Goal: Answer question/provide support

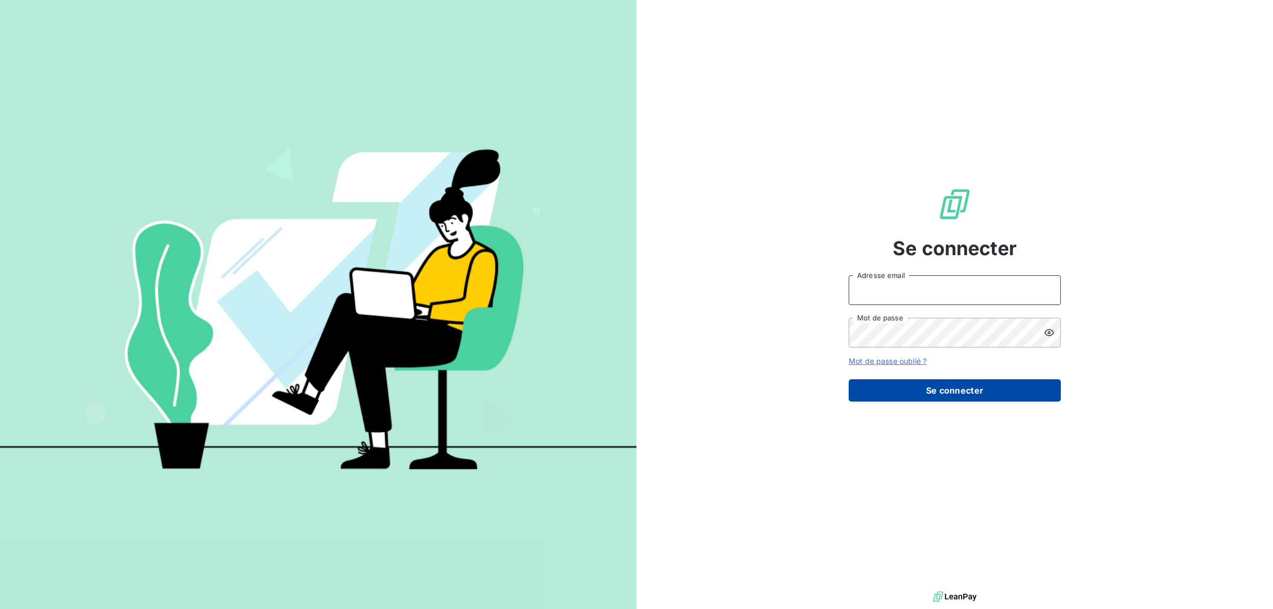
type input "[EMAIL_ADDRESS][DOMAIN_NAME]"
click at [942, 394] on button "Se connecter" at bounding box center [955, 390] width 212 height 22
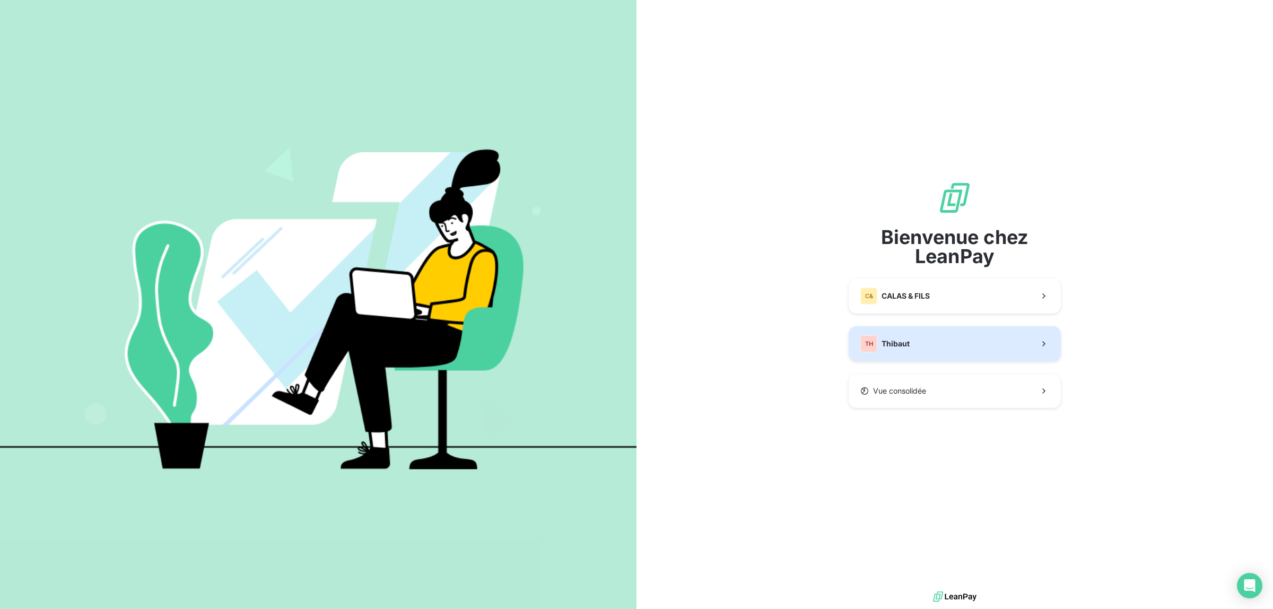
click at [912, 341] on button "TH Thibaut" at bounding box center [955, 343] width 212 height 35
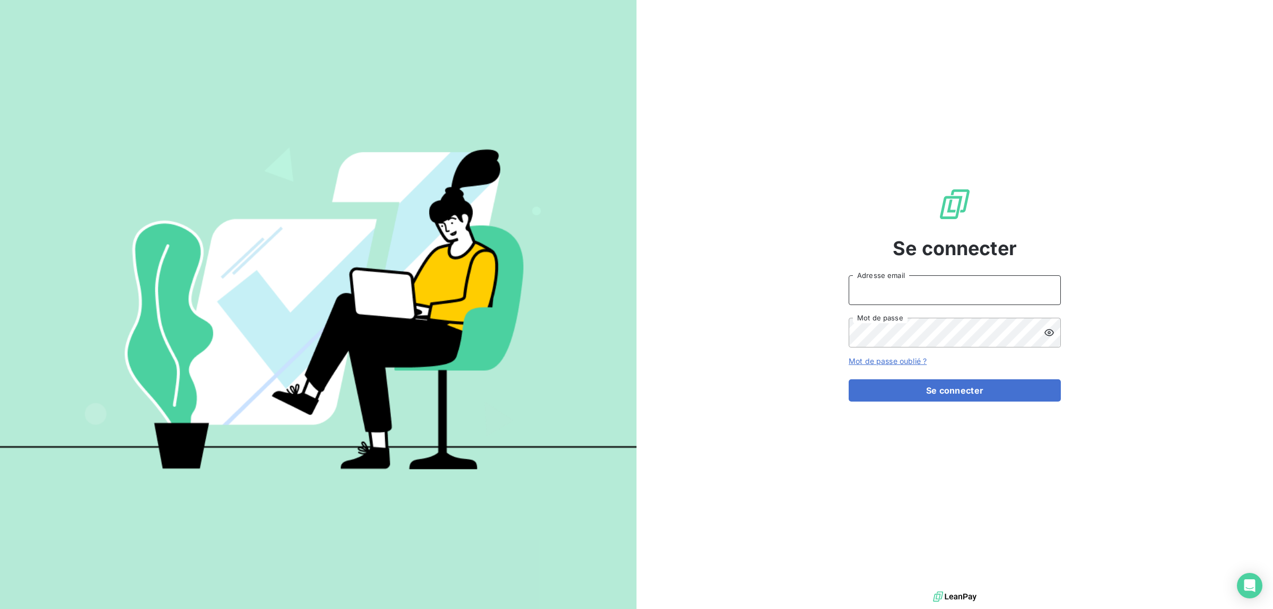
type input "[EMAIL_ADDRESS][DOMAIN_NAME]"
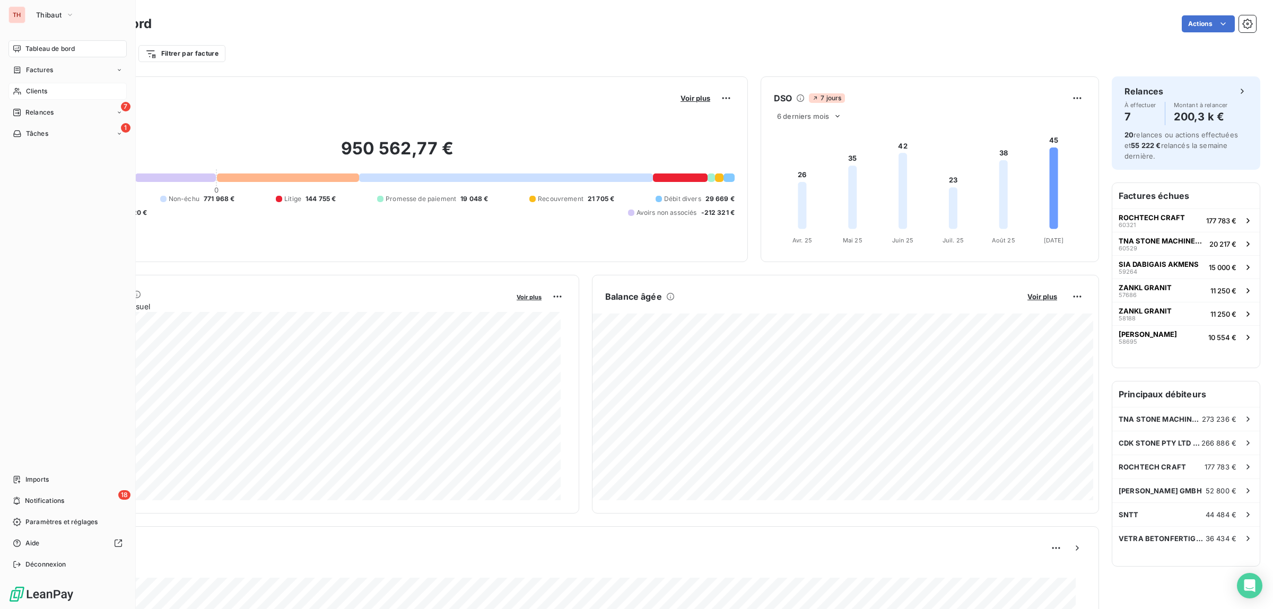
click at [48, 93] on div "Clients" at bounding box center [67, 91] width 118 height 17
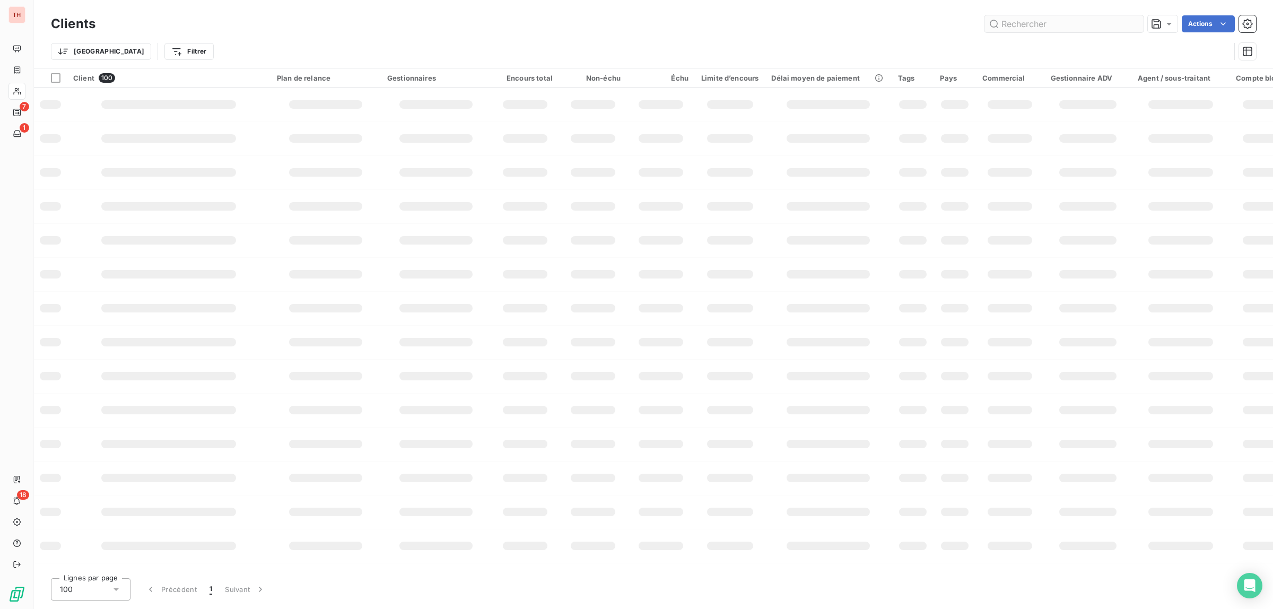
click at [1012, 22] on input "text" at bounding box center [1064, 23] width 159 height 17
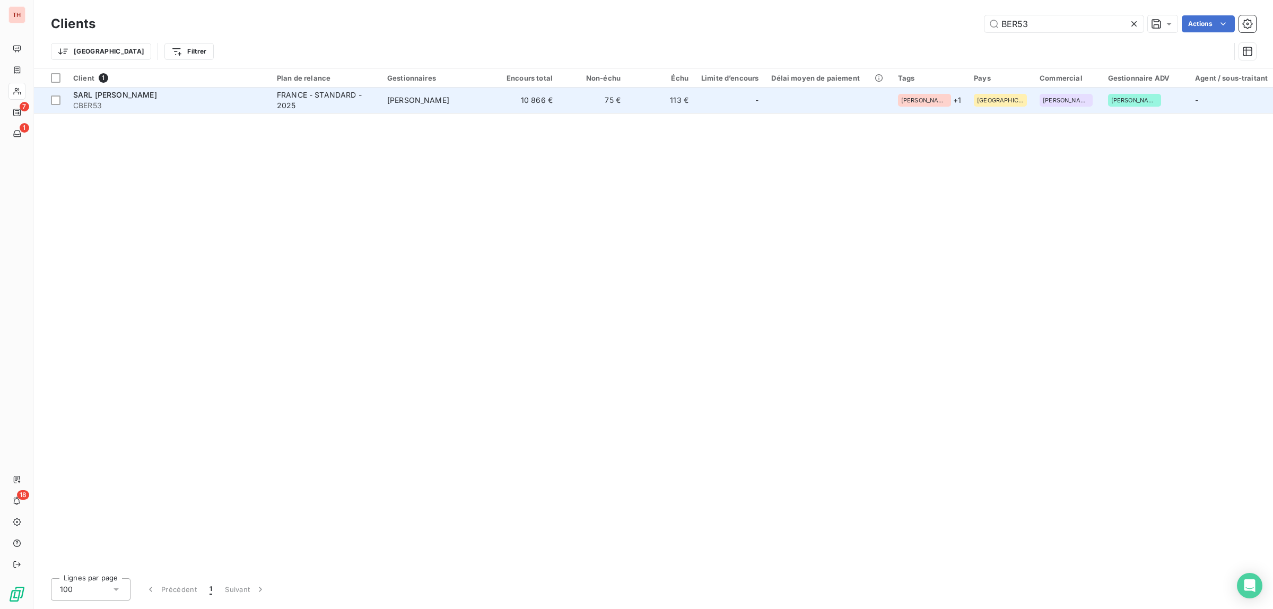
type input "BER53"
click at [335, 102] on div "FRANCE - STANDARD - 2025" at bounding box center [326, 100] width 98 height 21
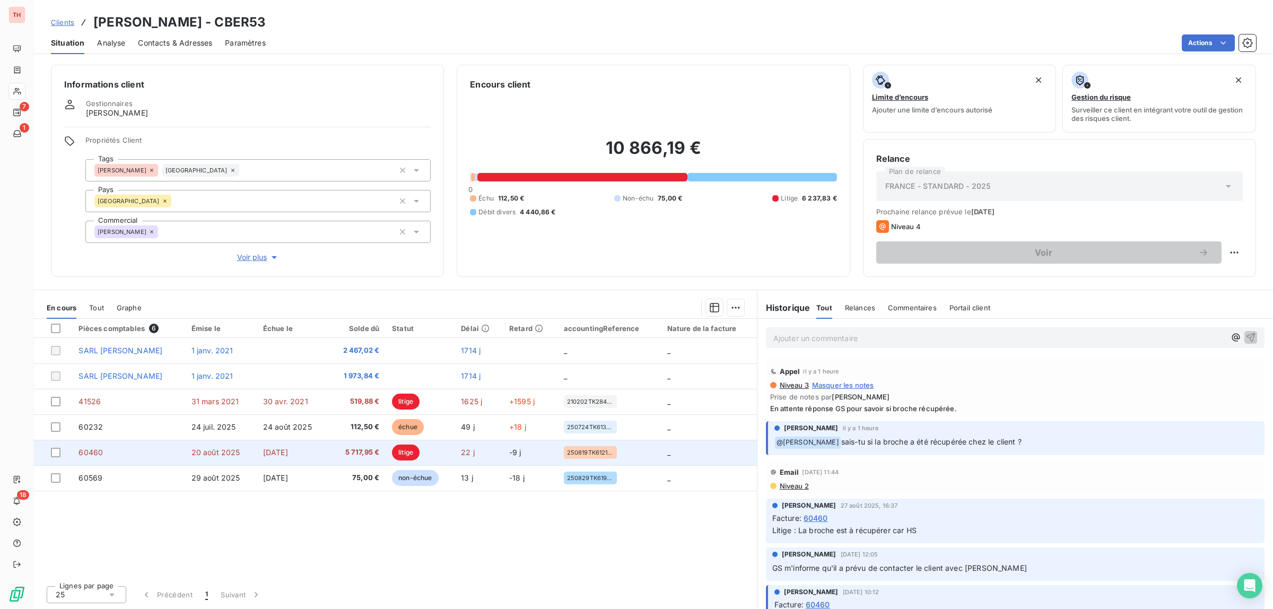
click at [181, 451] on td "60460" at bounding box center [128, 452] width 112 height 25
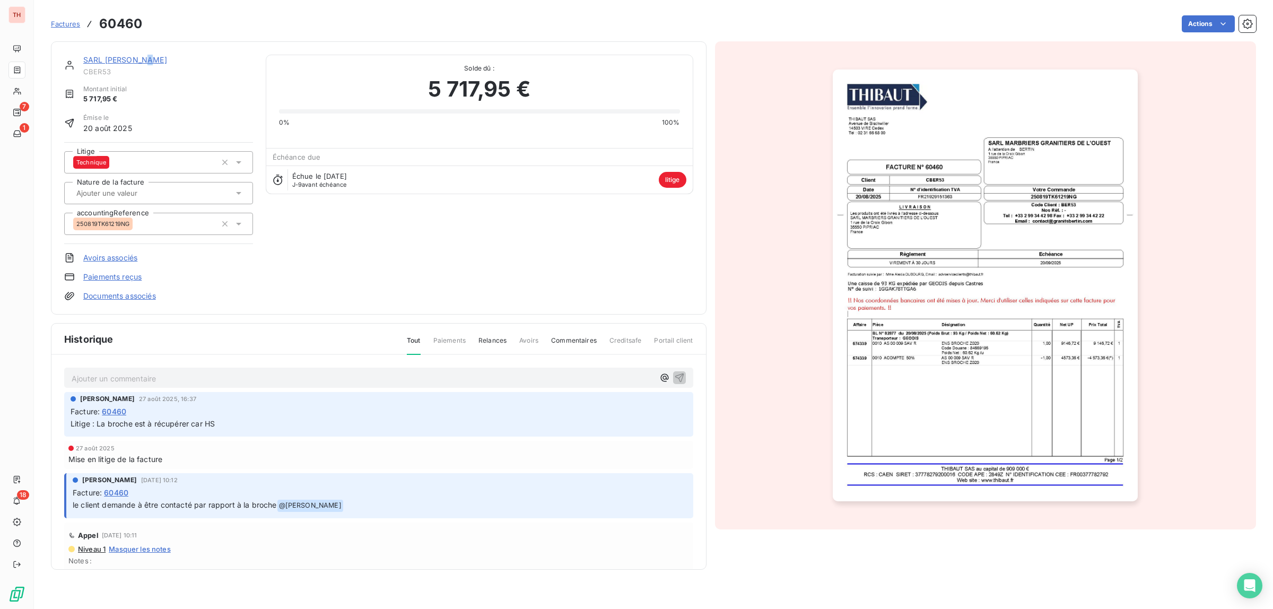
click at [149, 59] on link "SARL [PERSON_NAME]" at bounding box center [125, 59] width 84 height 9
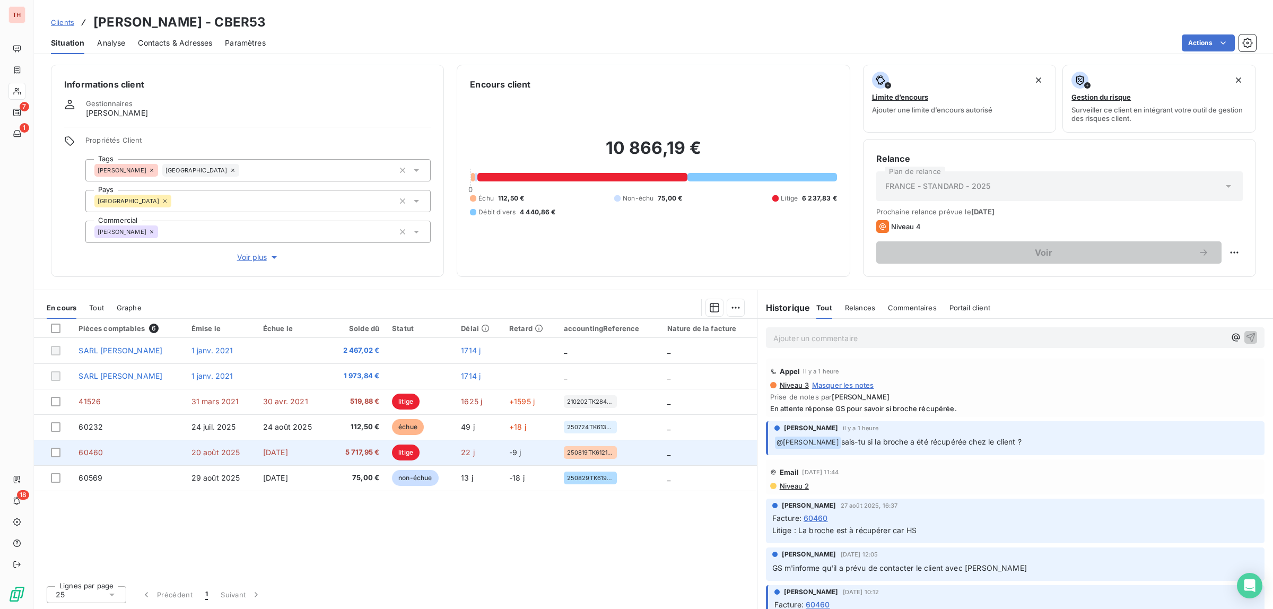
click at [173, 451] on td "60460" at bounding box center [128, 452] width 112 height 25
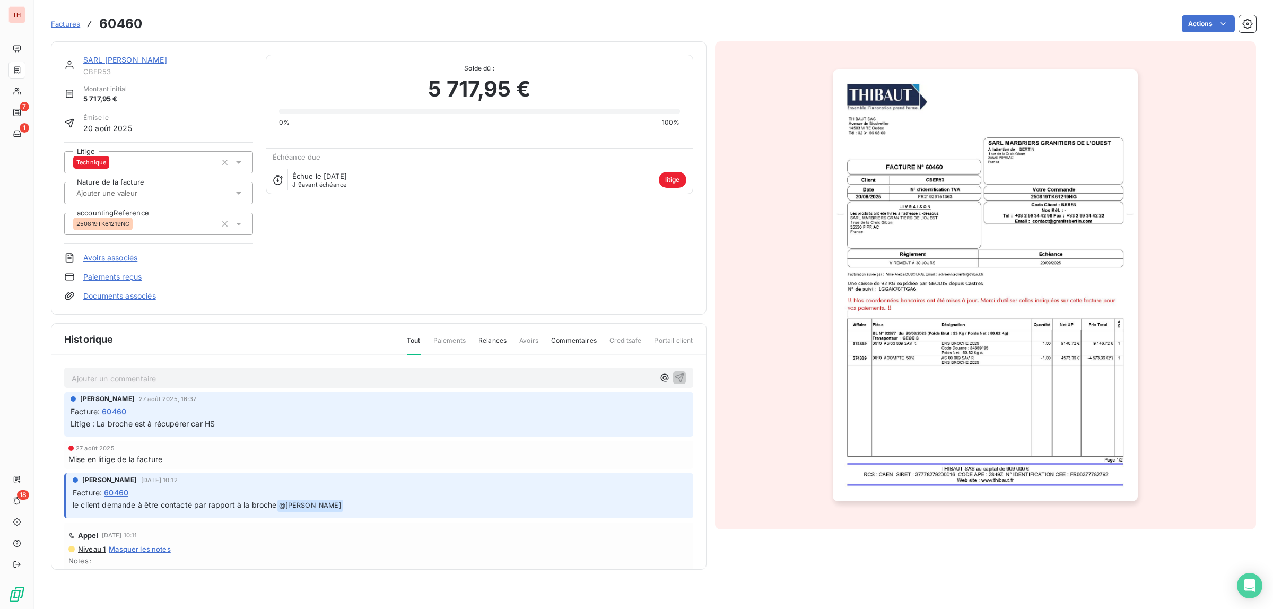
click at [152, 57] on link "SARL [PERSON_NAME]" at bounding box center [125, 59] width 84 height 9
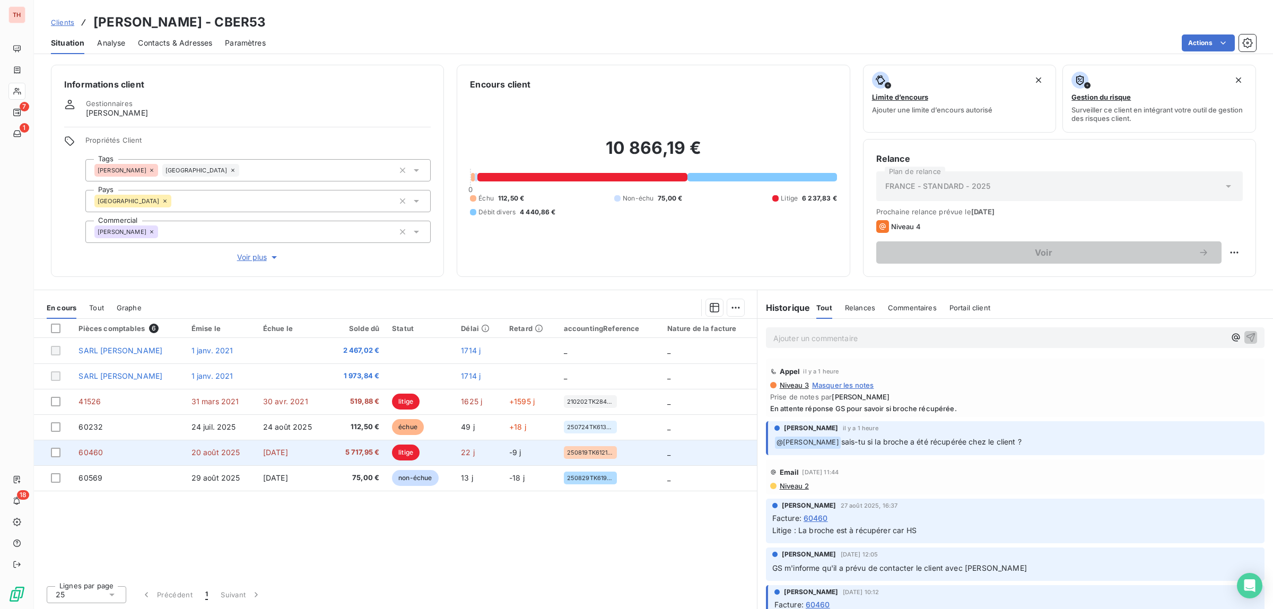
click at [182, 449] on td "60460" at bounding box center [128, 452] width 112 height 25
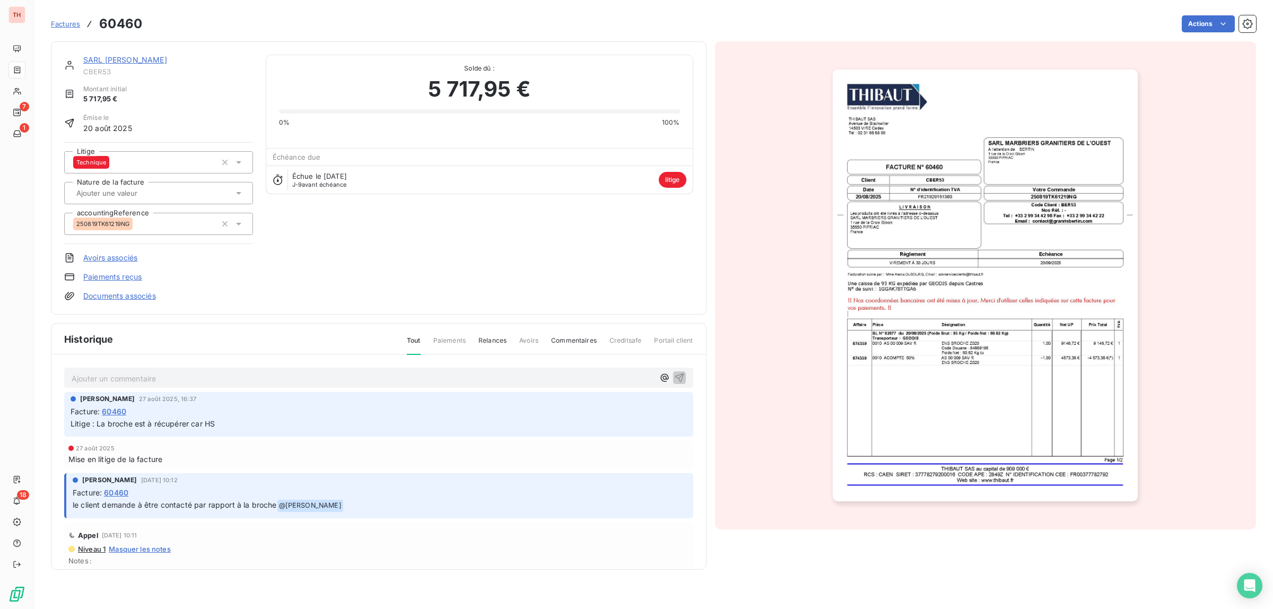
click at [170, 380] on p "Ajouter un commentaire ﻿" at bounding box center [363, 378] width 582 height 13
click at [660, 378] on icon "button" at bounding box center [664, 378] width 8 height 8
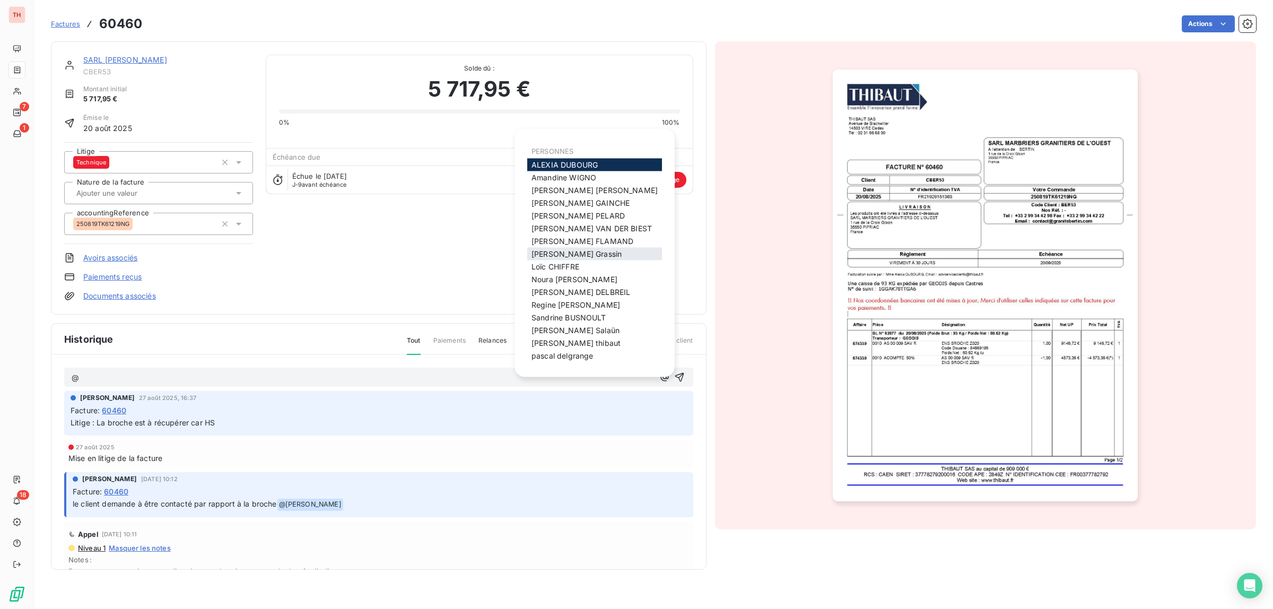
click at [549, 253] on span "[PERSON_NAME]" at bounding box center [577, 253] width 90 height 9
click at [660, 378] on icon "button" at bounding box center [664, 377] width 8 height 8
click at [551, 213] on span "[PERSON_NAME]" at bounding box center [578, 215] width 93 height 9
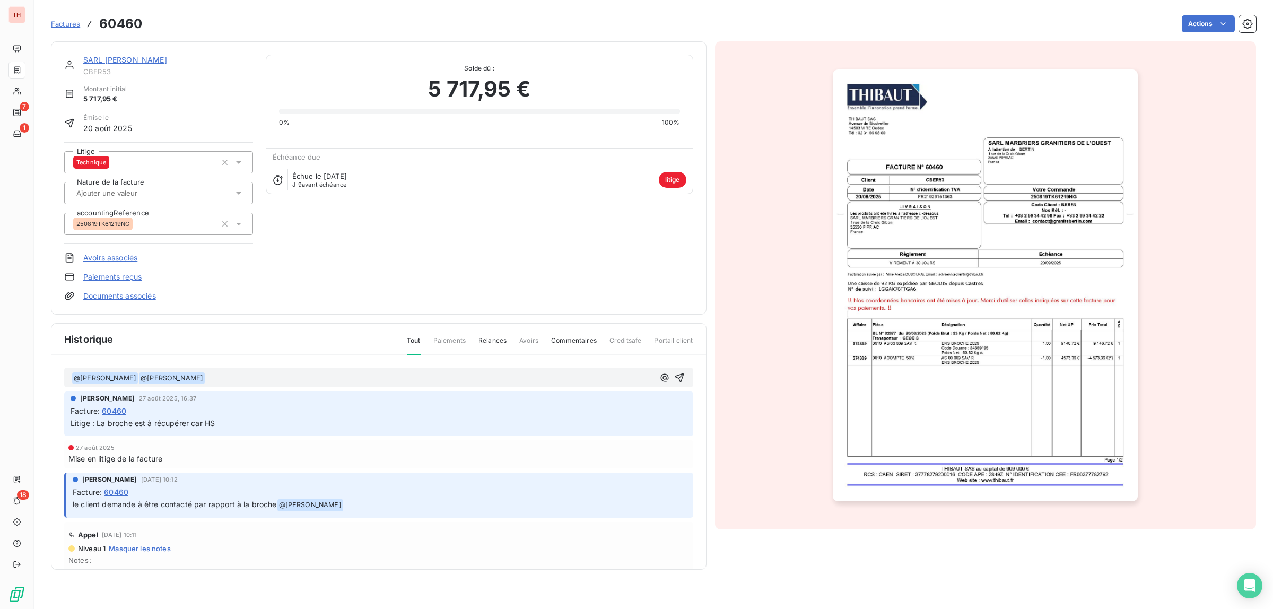
click at [292, 377] on p "﻿ @ [PERSON_NAME] ﻿ ﻿ @ [PERSON_NAME] ﻿ ﻿" at bounding box center [363, 378] width 582 height 13
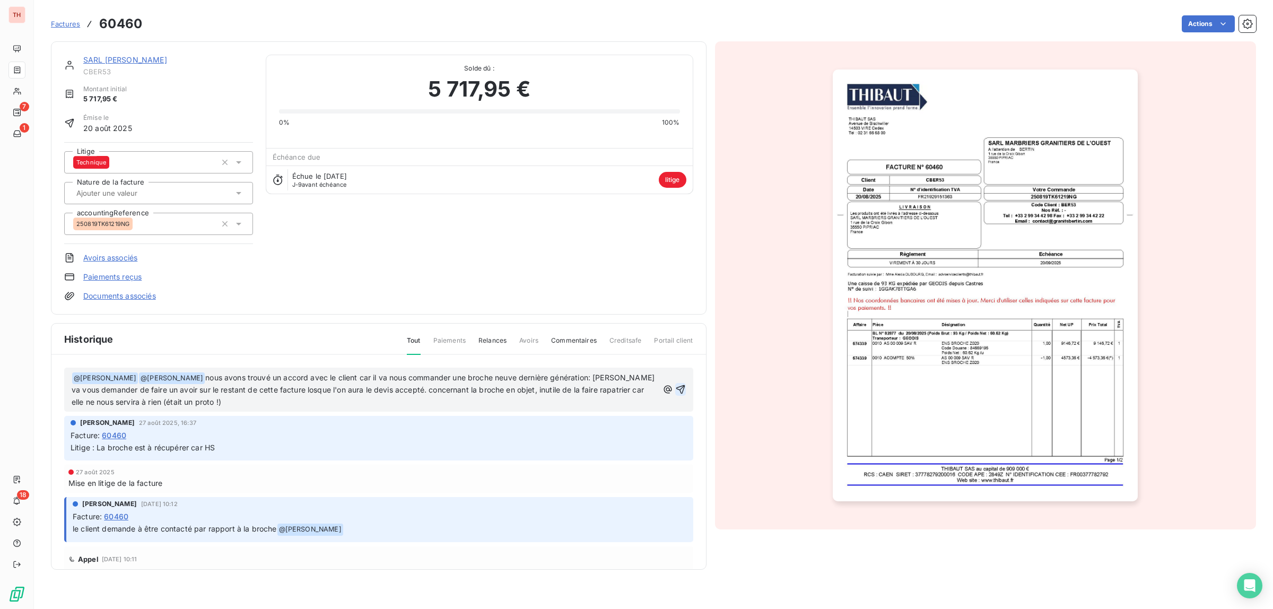
click at [675, 388] on icon "button" at bounding box center [680, 389] width 11 height 11
